Goal: Task Accomplishment & Management: Manage account settings

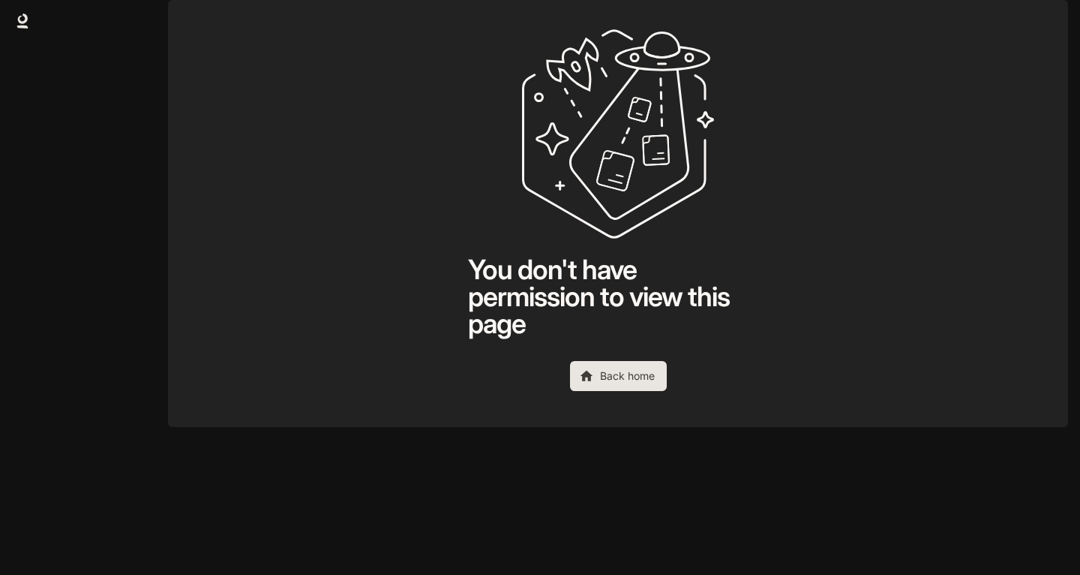
click at [1050, 20] on img "button" at bounding box center [1047, 21] width 21 height 21
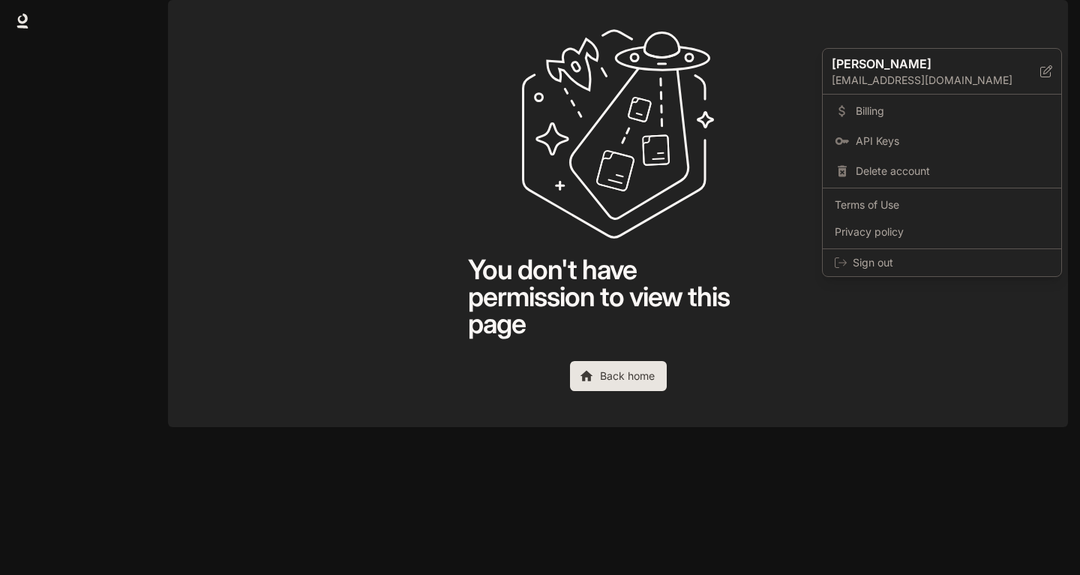
click at [26, 23] on div at bounding box center [540, 287] width 1080 height 575
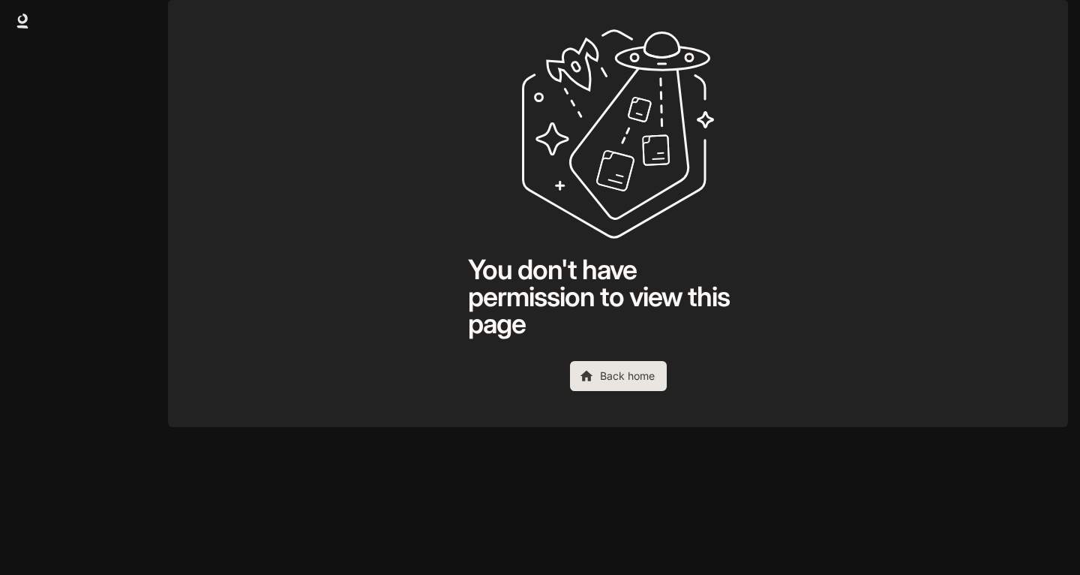
click at [23, 23] on icon at bounding box center [23, 19] width 10 height 11
click at [1049, 26] on img "button" at bounding box center [1047, 21] width 21 height 21
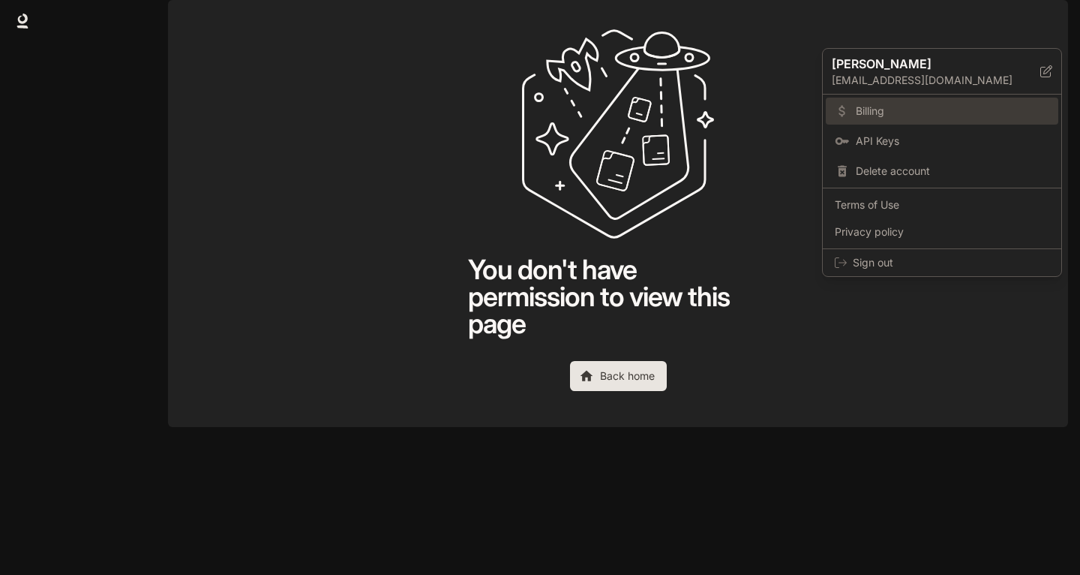
click at [982, 104] on span "Billing" at bounding box center [953, 111] width 194 height 15
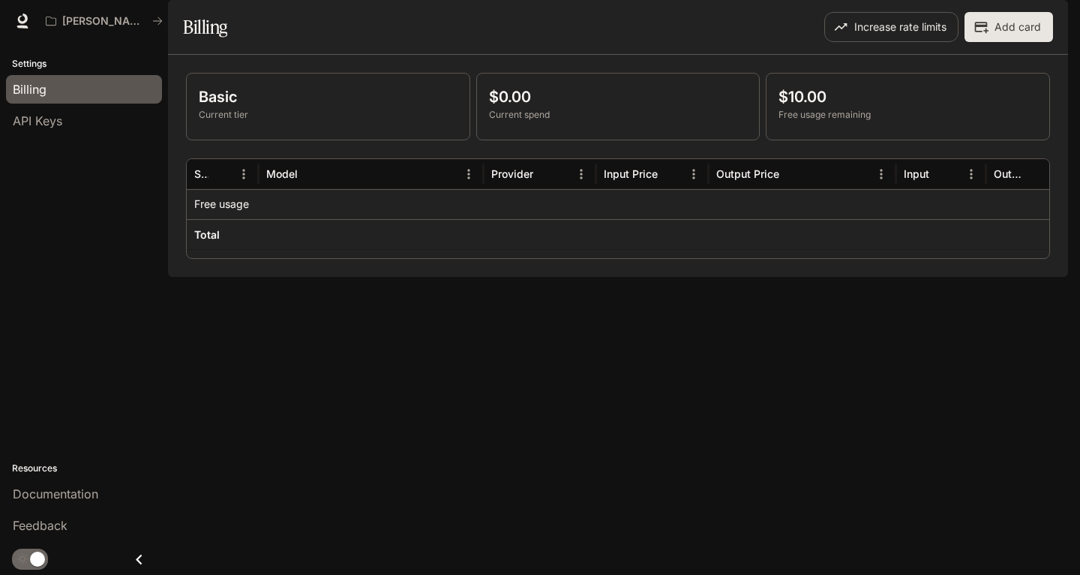
click at [347, 219] on div at bounding box center [371, 204] width 225 height 30
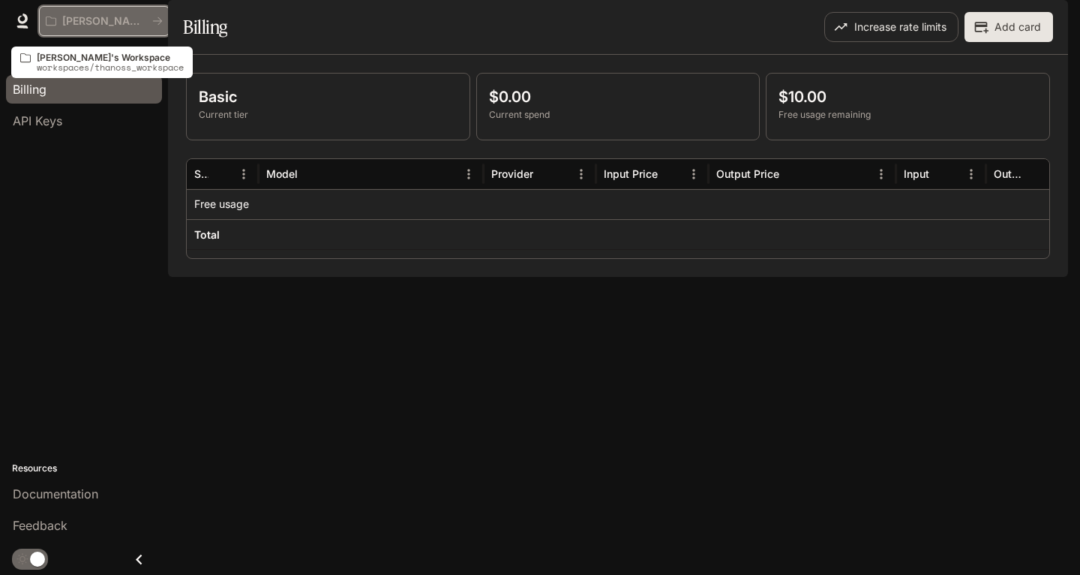
click at [159, 26] on div "[PERSON_NAME]'s Workspace" at bounding box center [104, 21] width 117 height 13
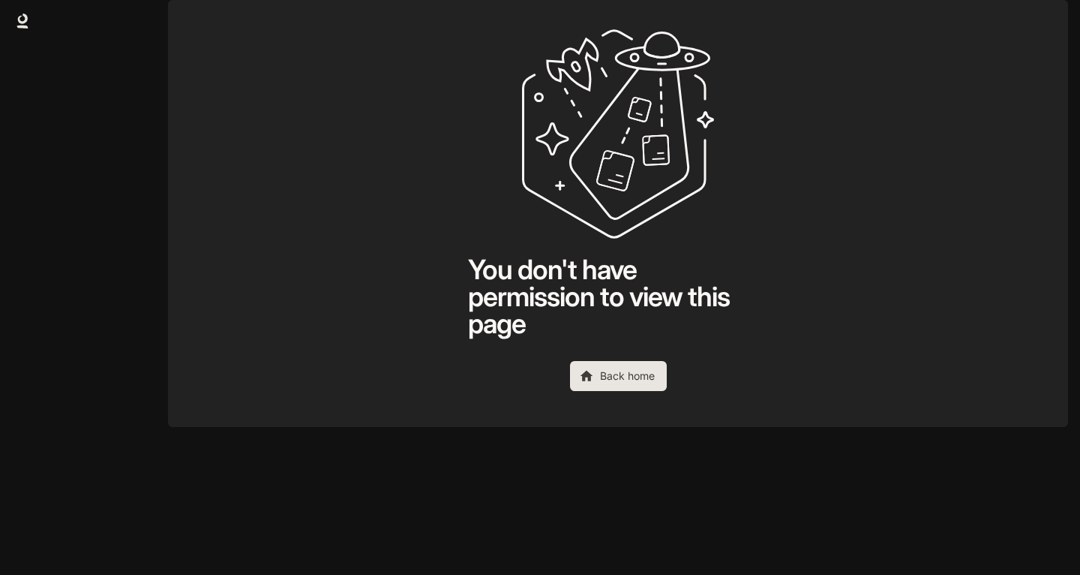
click at [1059, 23] on button "button" at bounding box center [1047, 21] width 30 height 30
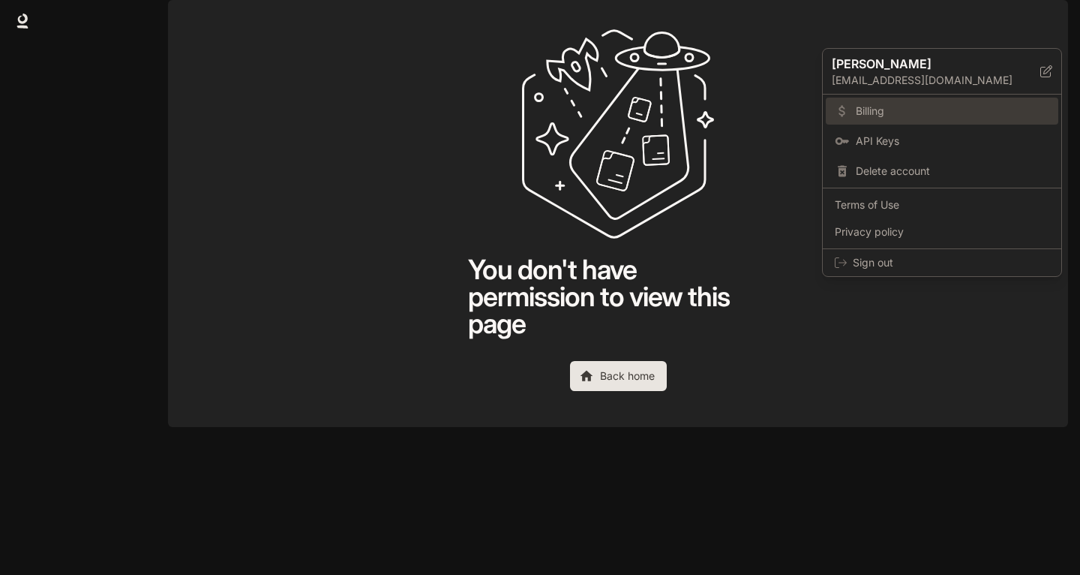
click at [954, 111] on span "Billing" at bounding box center [953, 111] width 194 height 15
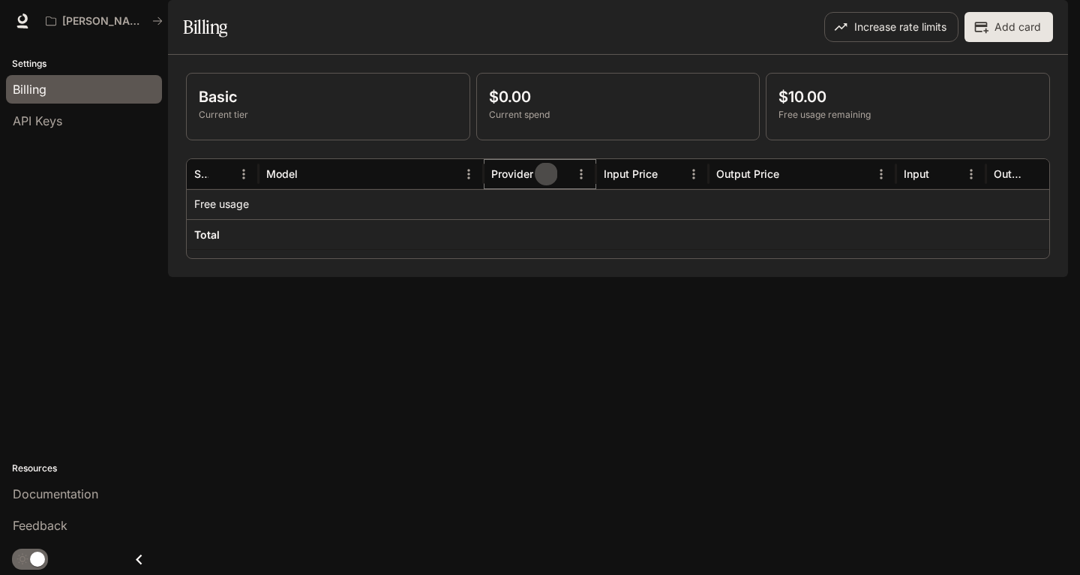
click at [545, 185] on button "Sort" at bounding box center [546, 174] width 23 height 23
click at [299, 185] on button "Sort" at bounding box center [310, 174] width 23 height 23
click at [134, 555] on icon "Close drawer" at bounding box center [139, 559] width 20 height 20
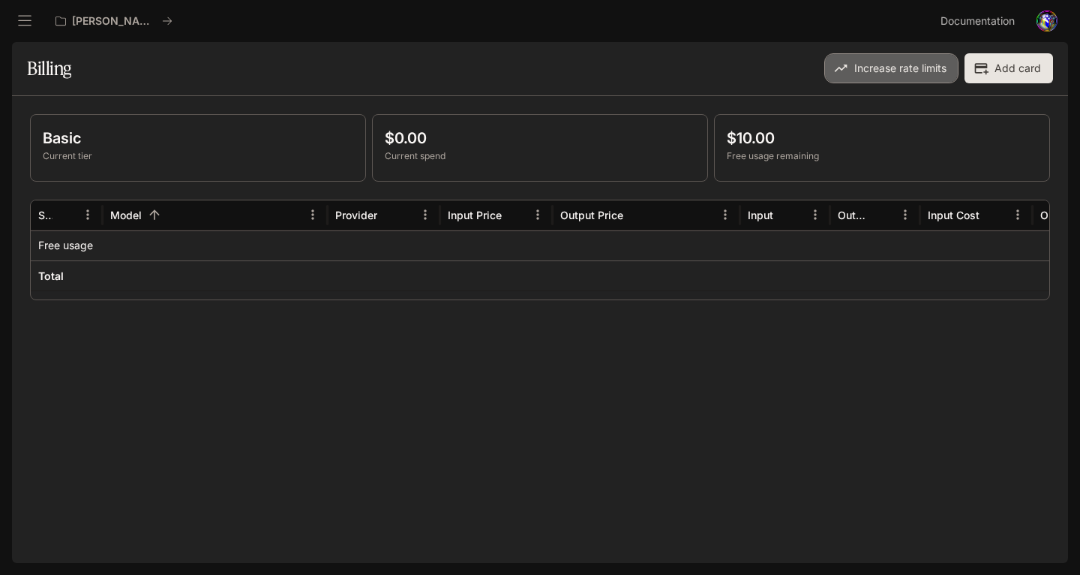
click at [935, 74] on button "Increase rate limits" at bounding box center [892, 68] width 134 height 30
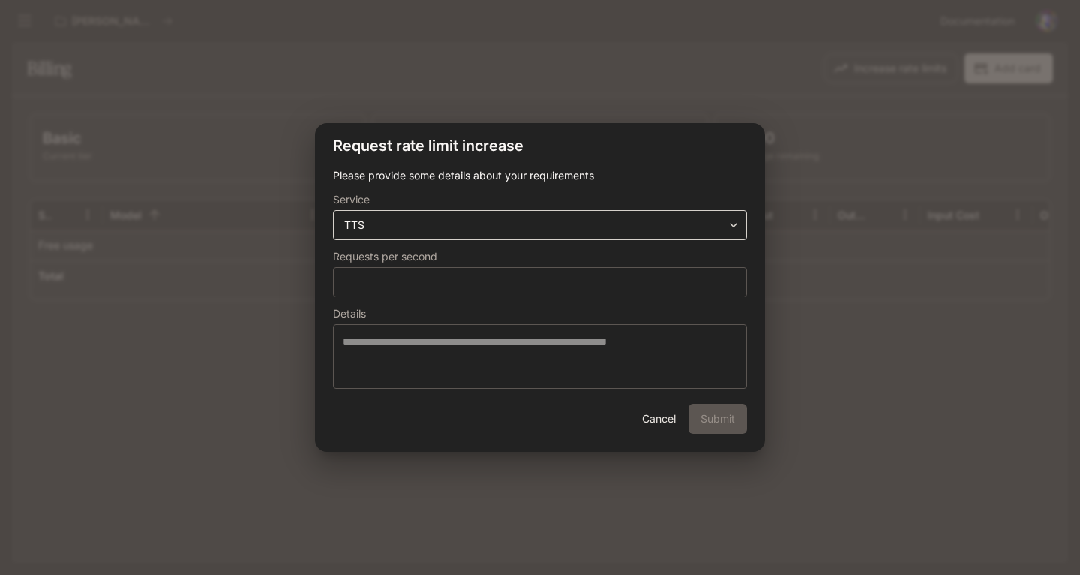
click at [659, 237] on div "**********" at bounding box center [540, 225] width 414 height 30
click at [674, 229] on body "**********" at bounding box center [540, 287] width 1080 height 575
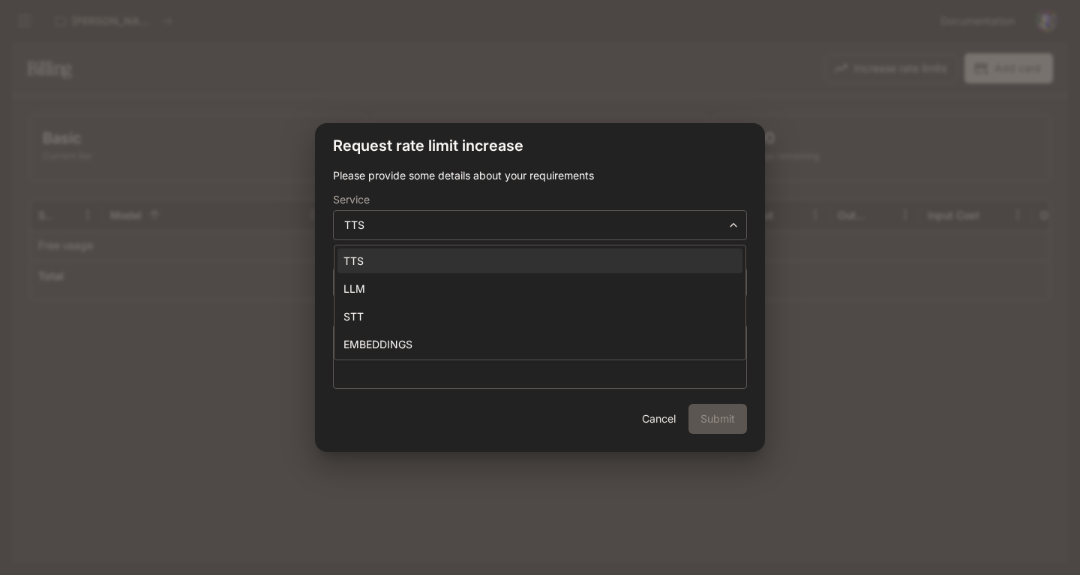
click at [708, 200] on div at bounding box center [540, 287] width 1080 height 575
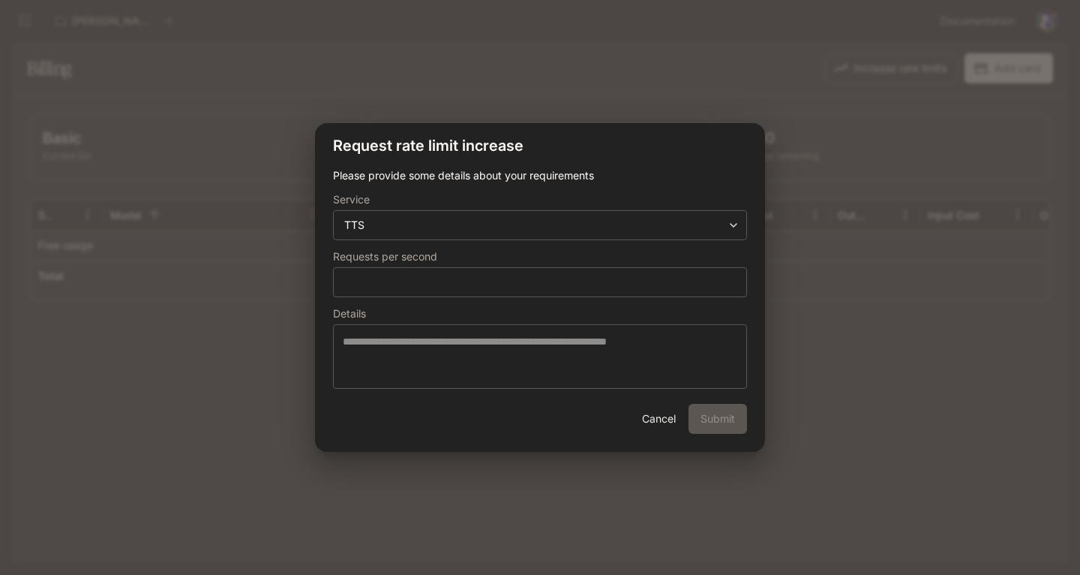
click at [663, 419] on button "Cancel" at bounding box center [659, 419] width 48 height 30
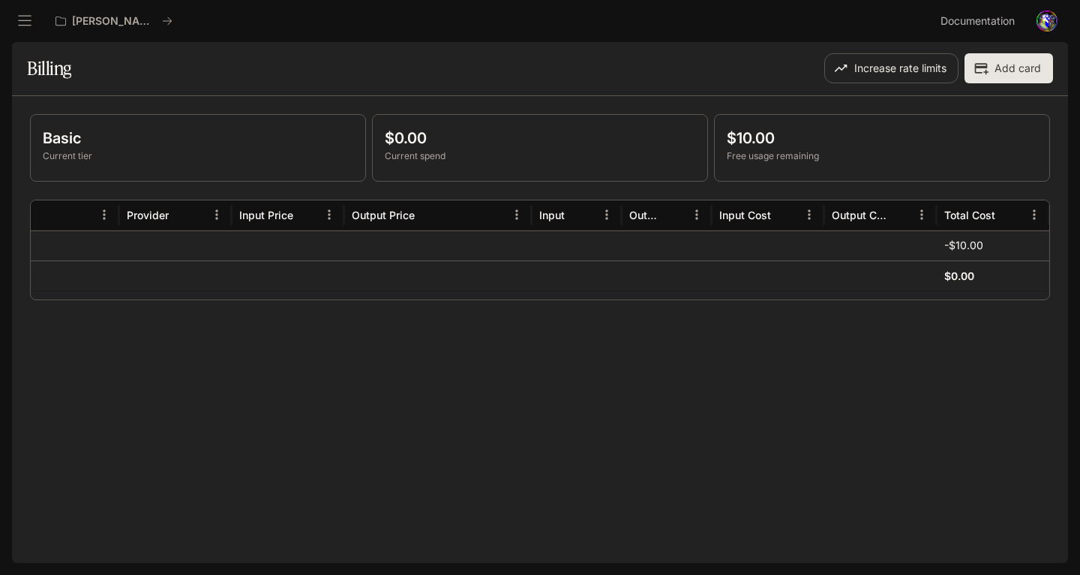
click at [759, 137] on p "$10.00" at bounding box center [882, 138] width 311 height 23
click at [996, 74] on button "Add card" at bounding box center [1009, 68] width 89 height 30
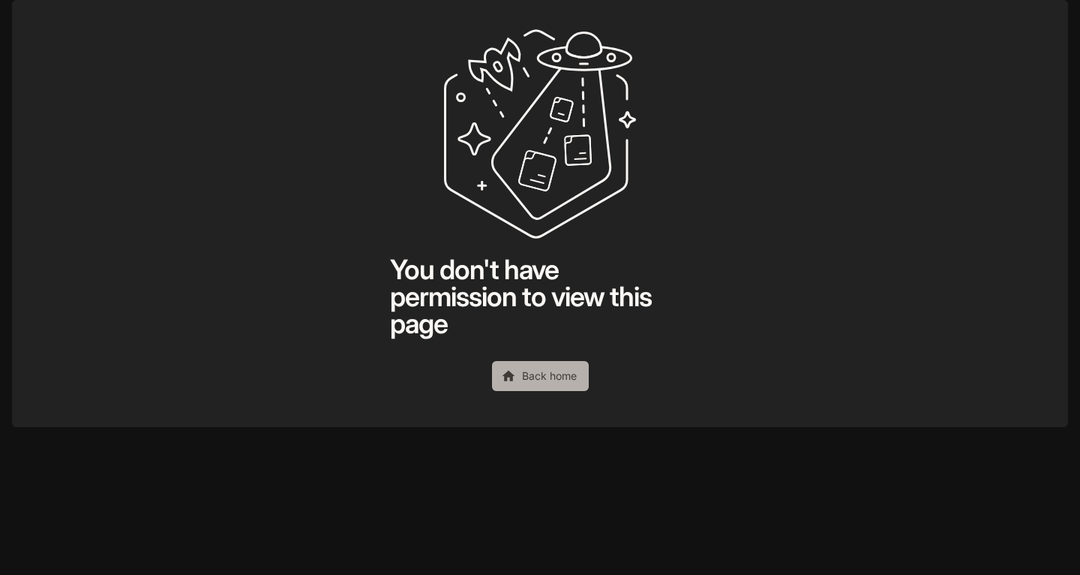
click at [566, 391] on link "Back home" at bounding box center [540, 376] width 97 height 30
click at [38, 26] on div at bounding box center [24, 21] width 49 height 27
click at [29, 23] on icon "open drawer" at bounding box center [24, 21] width 15 height 15
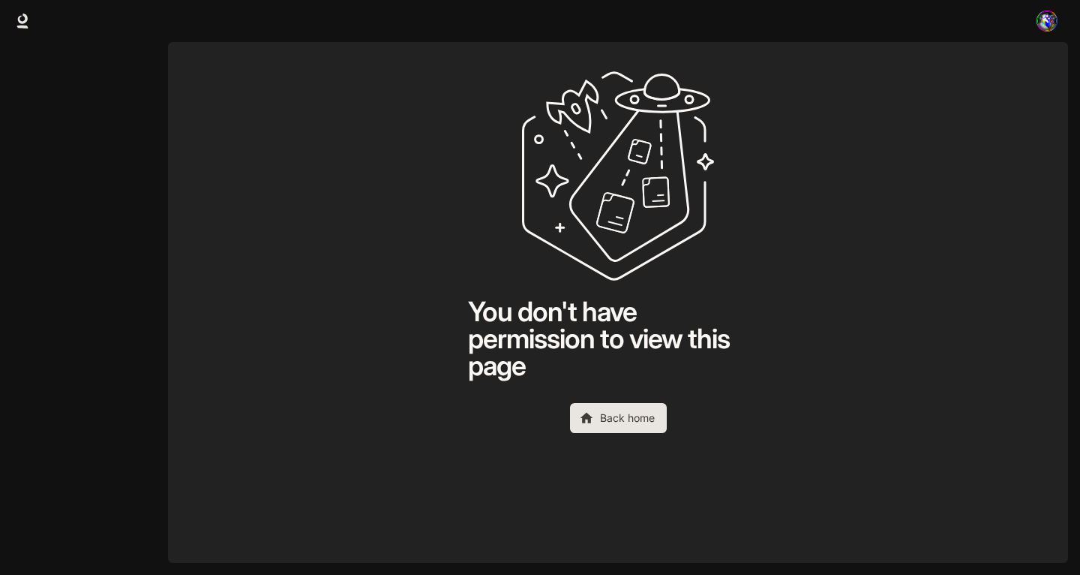
click at [1053, 29] on img "button" at bounding box center [1047, 21] width 21 height 21
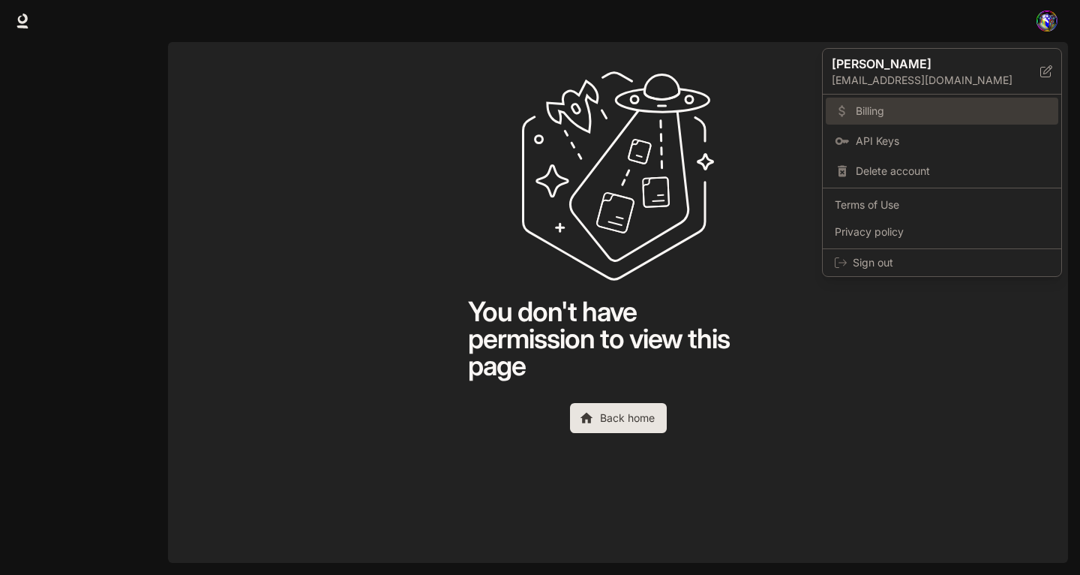
click at [909, 113] on span "Billing" at bounding box center [953, 111] width 194 height 15
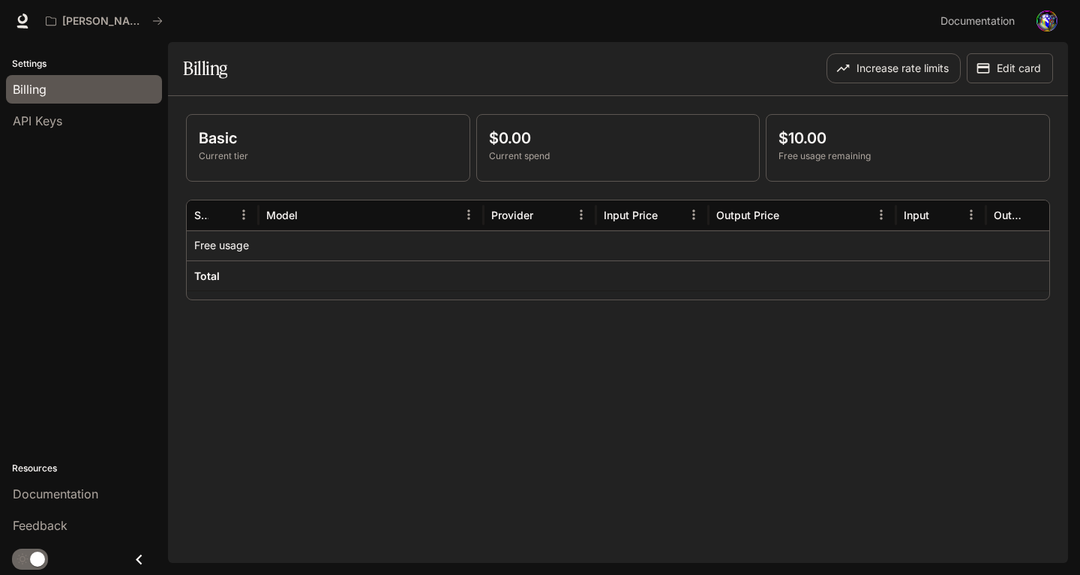
click at [812, 144] on p "$10.00" at bounding box center [908, 138] width 259 height 23
click at [997, 19] on span "Documentation" at bounding box center [978, 21] width 74 height 19
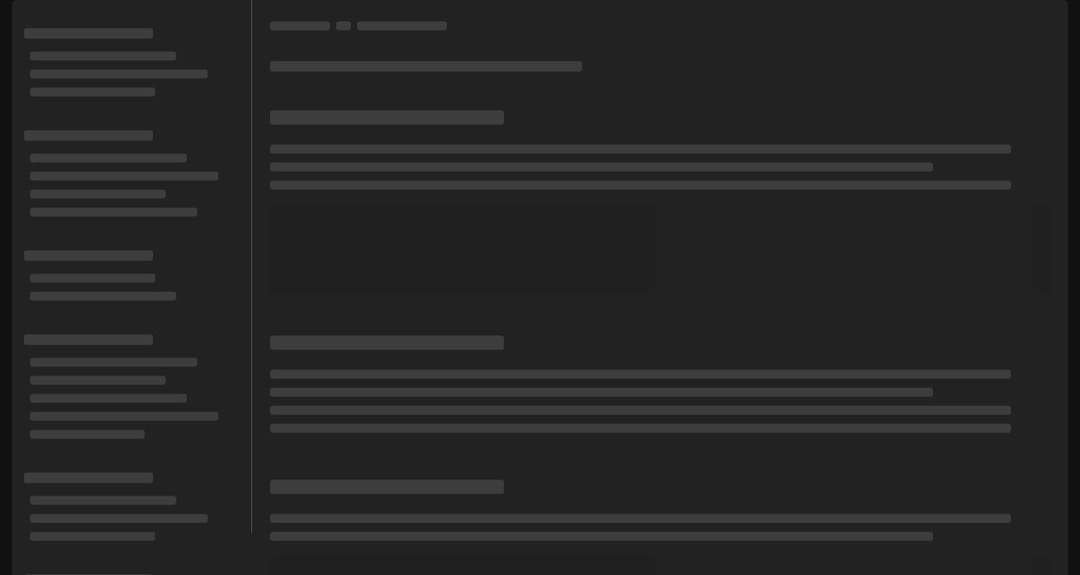
click at [1042, 18] on img "button" at bounding box center [1047, 21] width 21 height 21
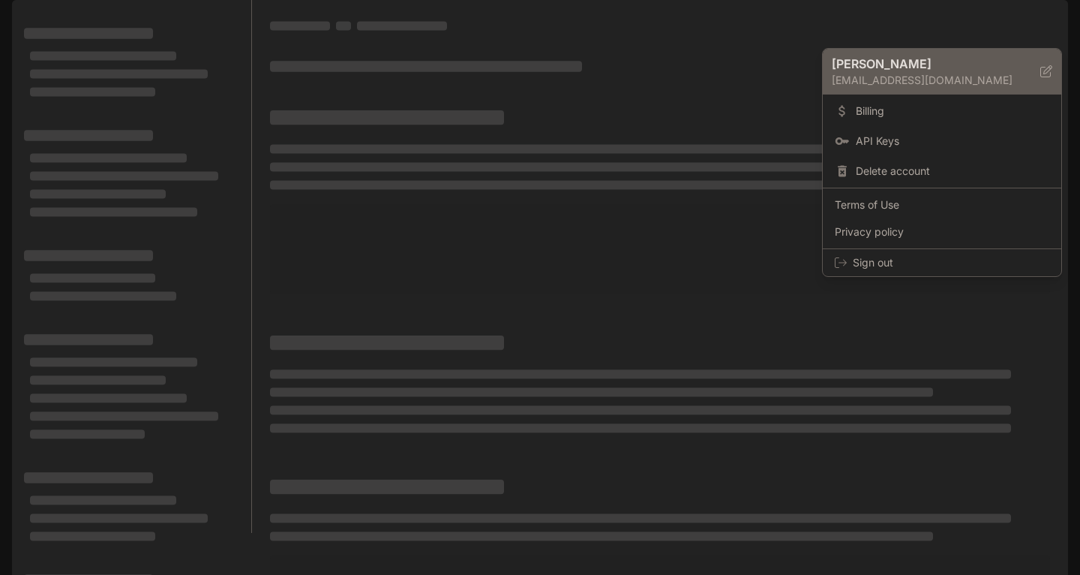
click at [928, 77] on p "[EMAIL_ADDRESS][DOMAIN_NAME]" at bounding box center [936, 80] width 209 height 15
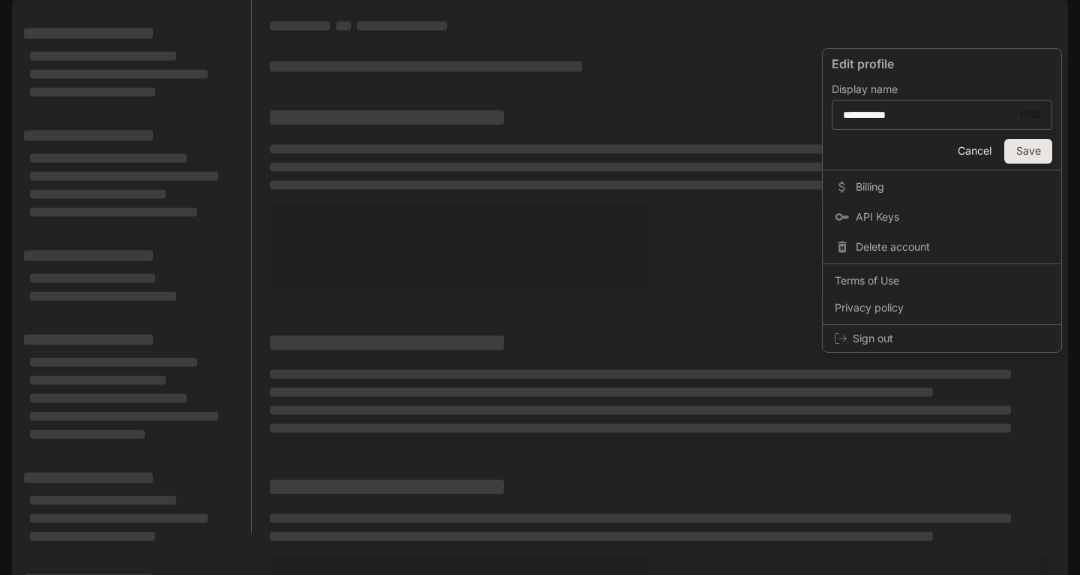
click at [901, 33] on div at bounding box center [540, 287] width 1080 height 575
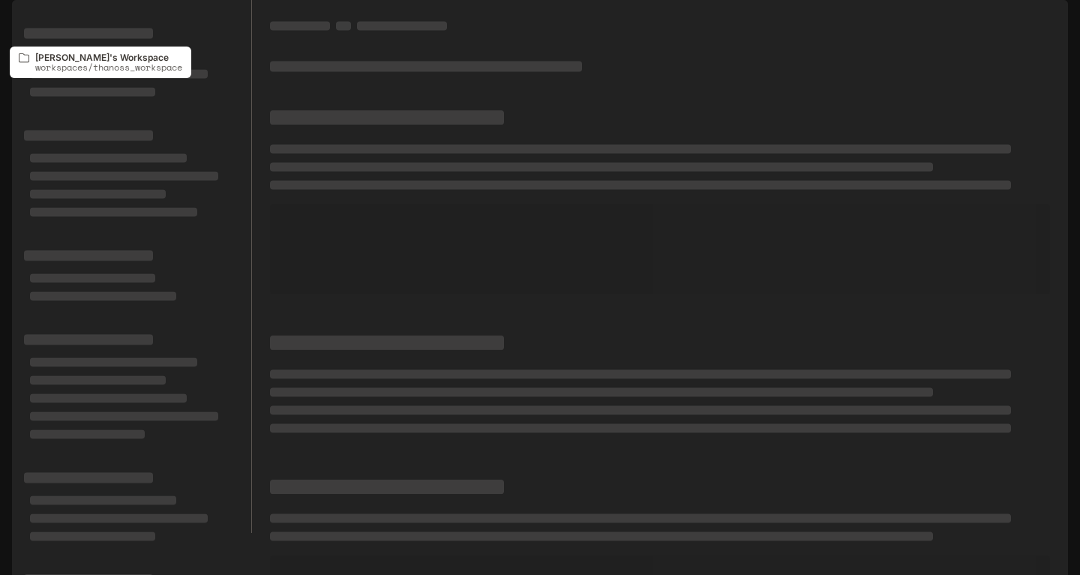
click at [110, 26] on p "[PERSON_NAME]'s Workspace" at bounding box center [104, 21] width 84 height 13
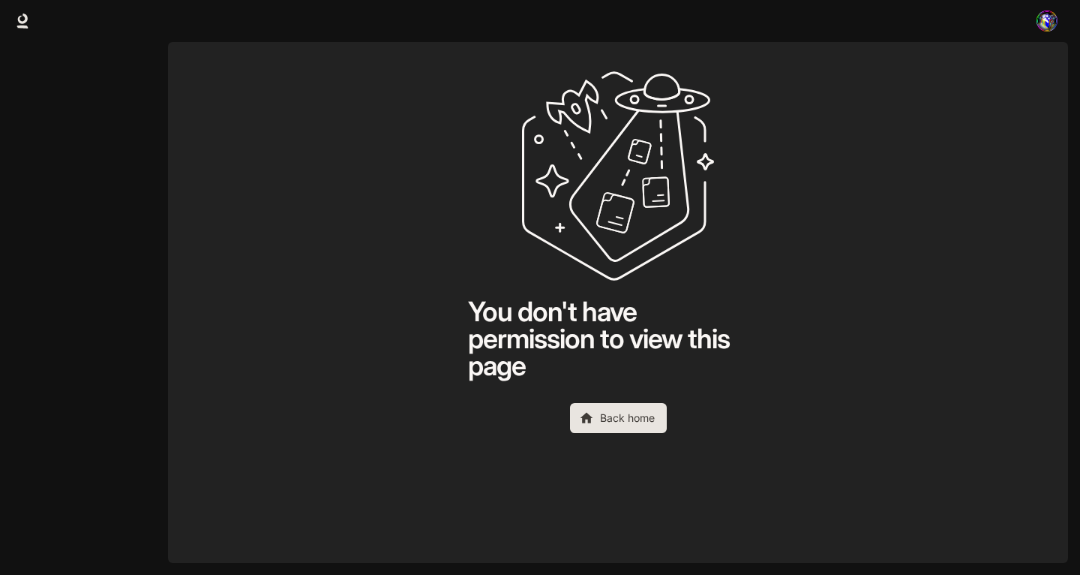
click at [648, 418] on link "Back home" at bounding box center [618, 418] width 97 height 30
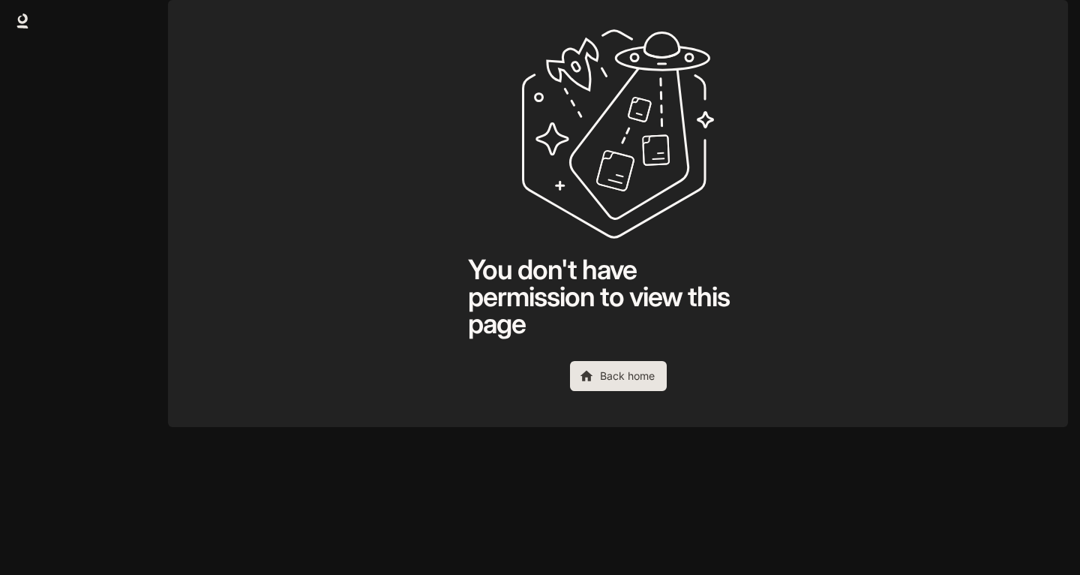
click at [644, 391] on link "Back home" at bounding box center [618, 376] width 97 height 30
click at [1036, 23] on button "button" at bounding box center [1047, 21] width 30 height 30
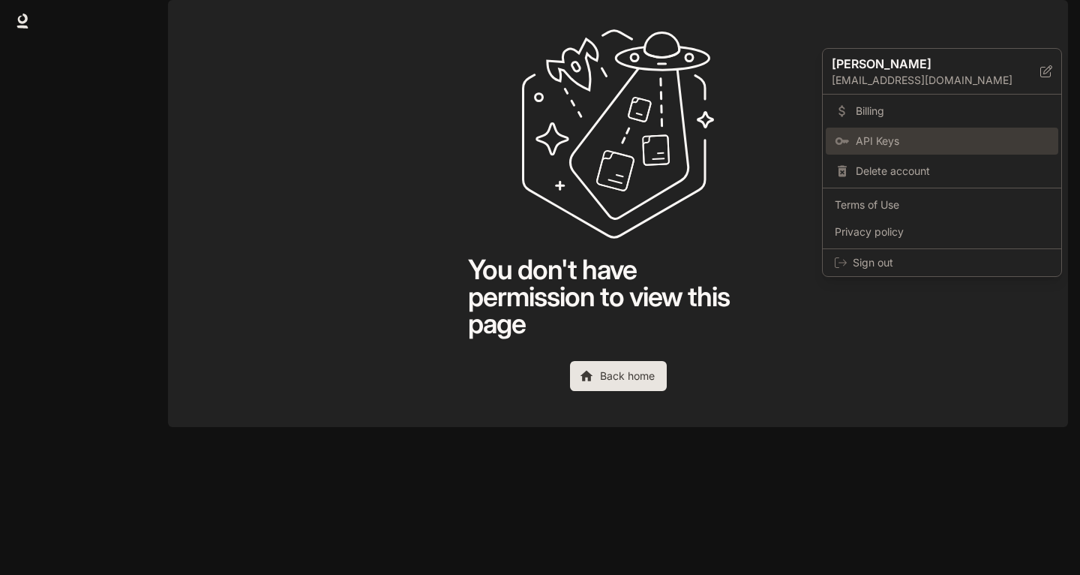
click at [925, 138] on span "API Keys" at bounding box center [953, 141] width 194 height 15
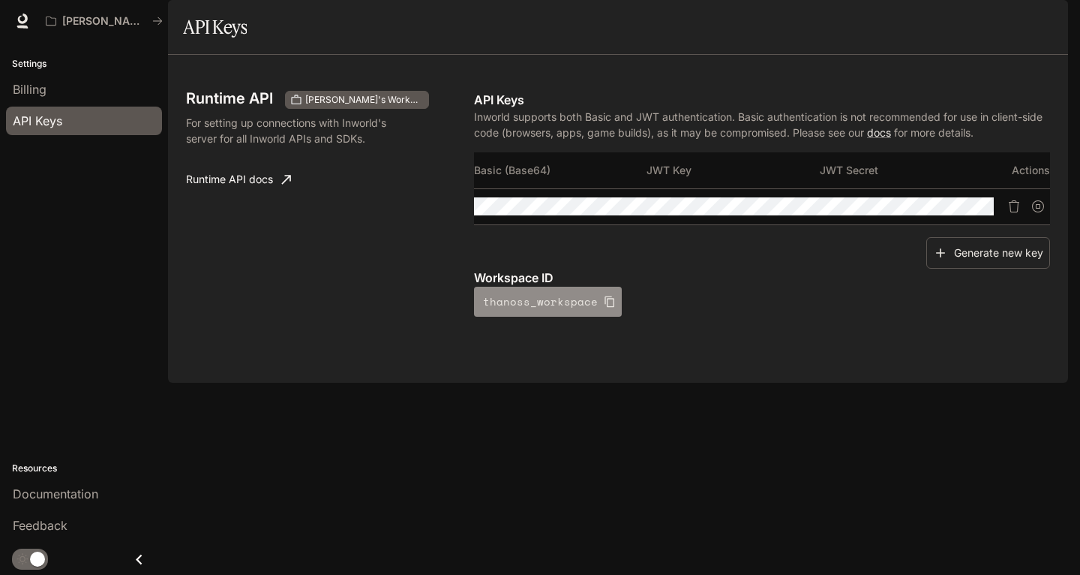
click at [605, 308] on icon "button" at bounding box center [610, 302] width 12 height 12
